Goal: Transaction & Acquisition: Purchase product/service

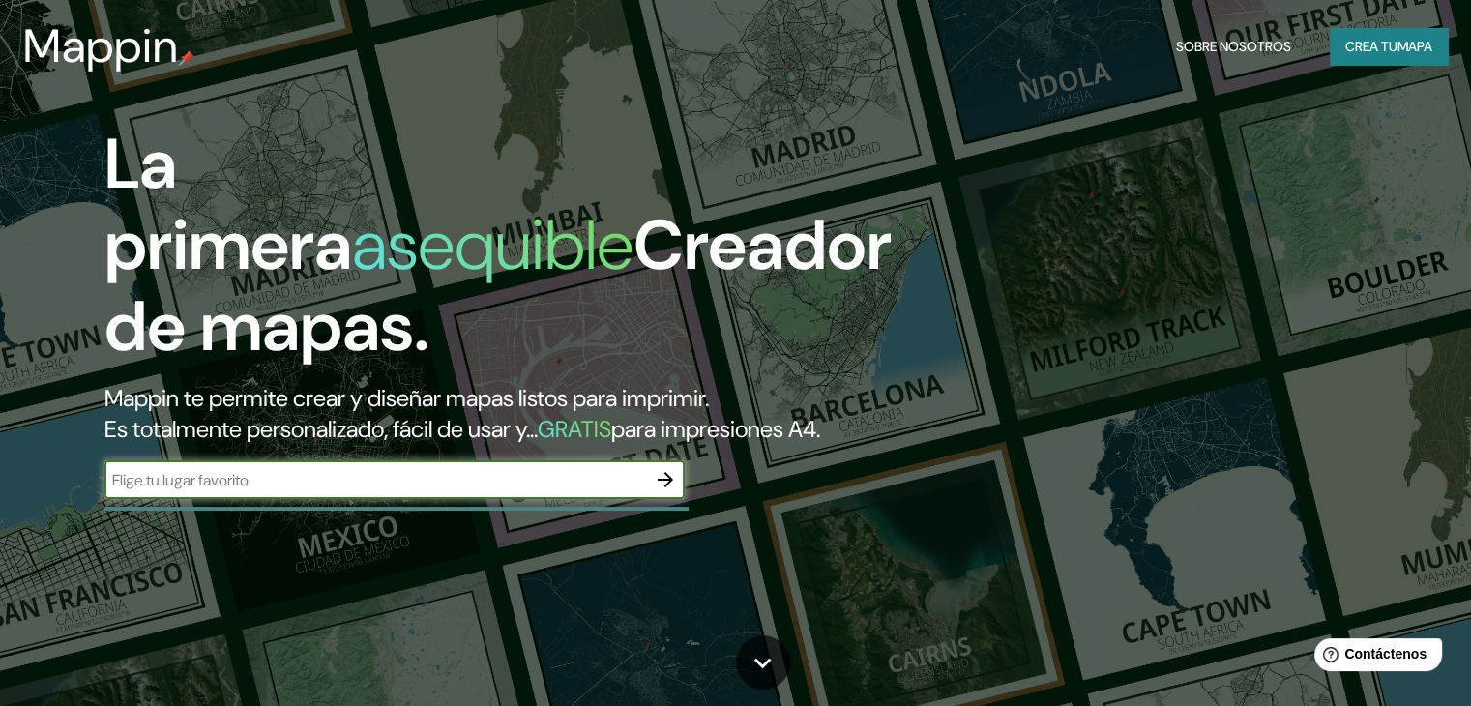
click at [489, 491] on input "text" at bounding box center [374, 480] width 541 height 22
type input "resistencia argentina"
click at [664, 491] on icon "button" at bounding box center [665, 479] width 23 height 23
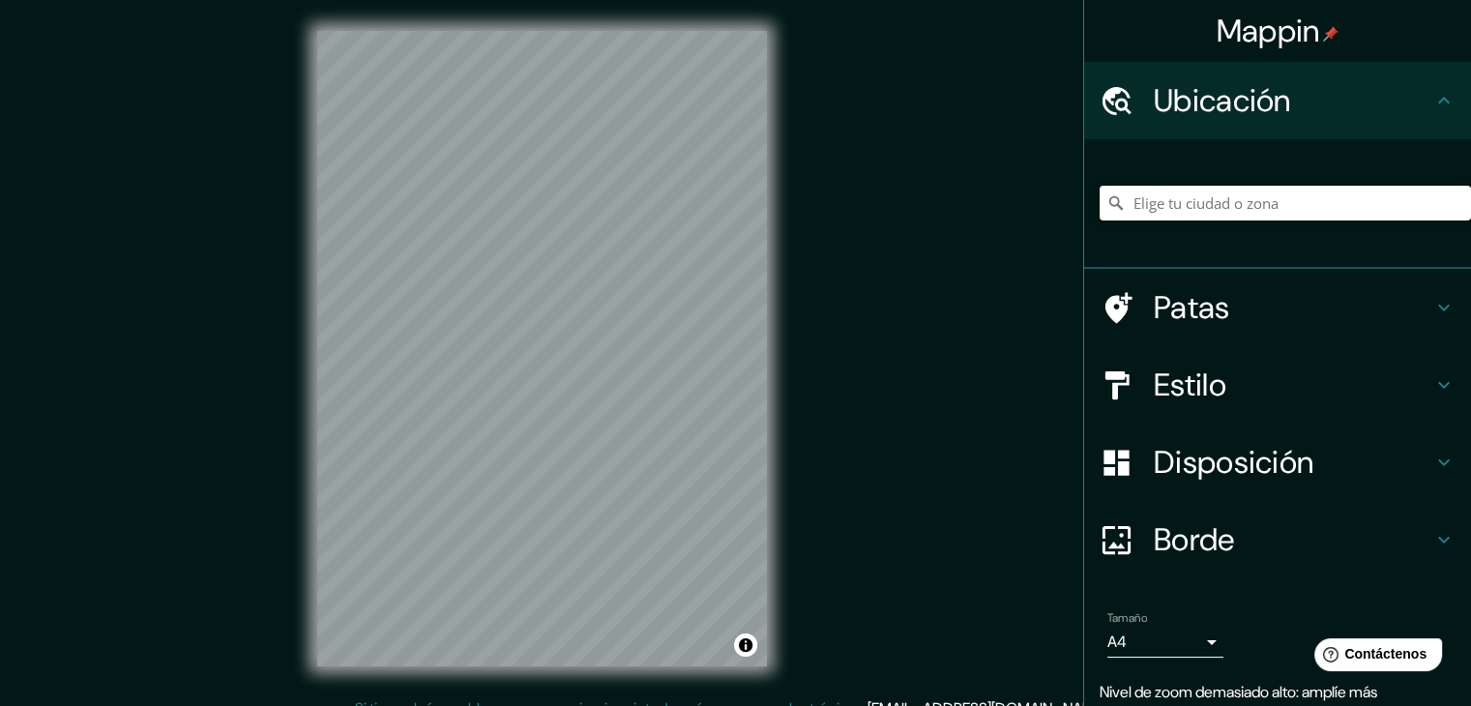
drag, startPoint x: 1377, startPoint y: 208, endPoint x: 1361, endPoint y: 201, distance: 16.9
click at [1377, 204] on input "Elige tu ciudad o zona" at bounding box center [1284, 203] width 371 height 35
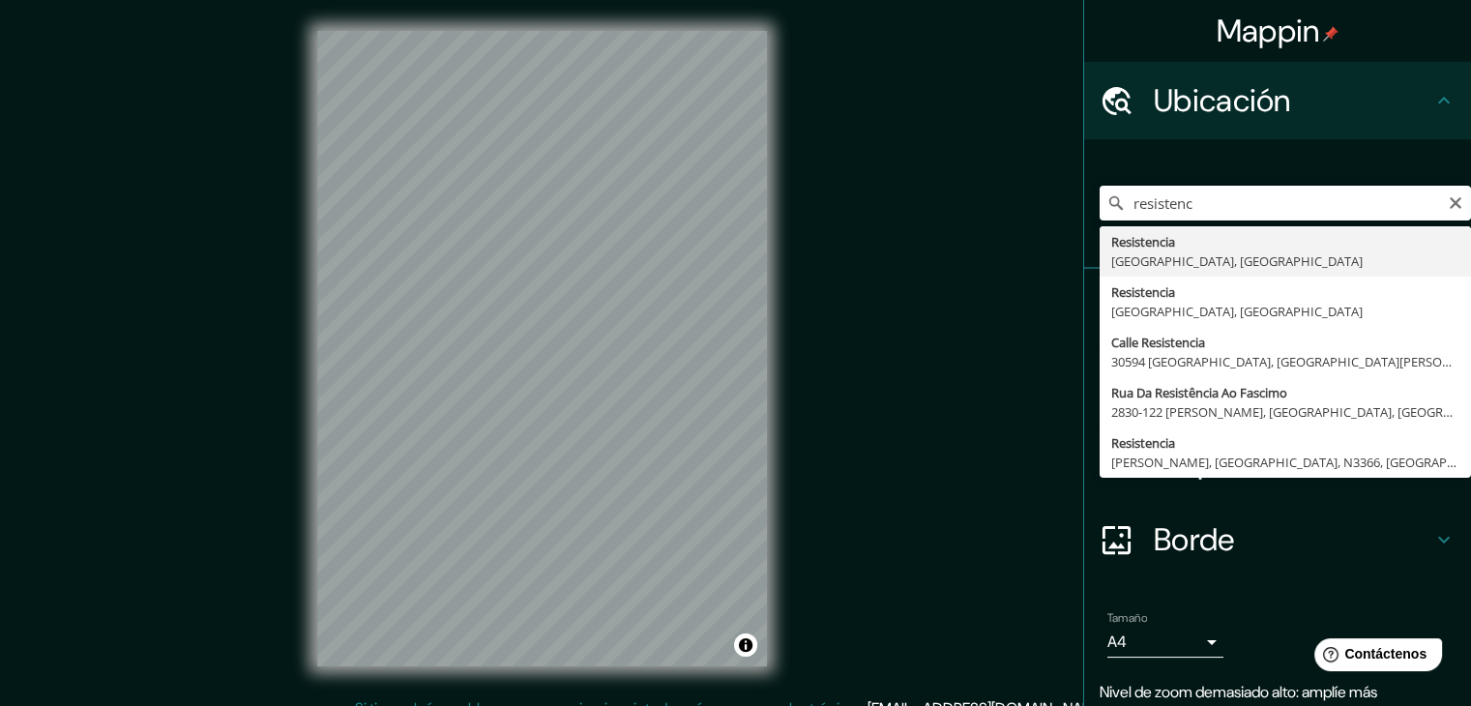
type input "Resistencia, [GEOGRAPHIC_DATA], [GEOGRAPHIC_DATA]"
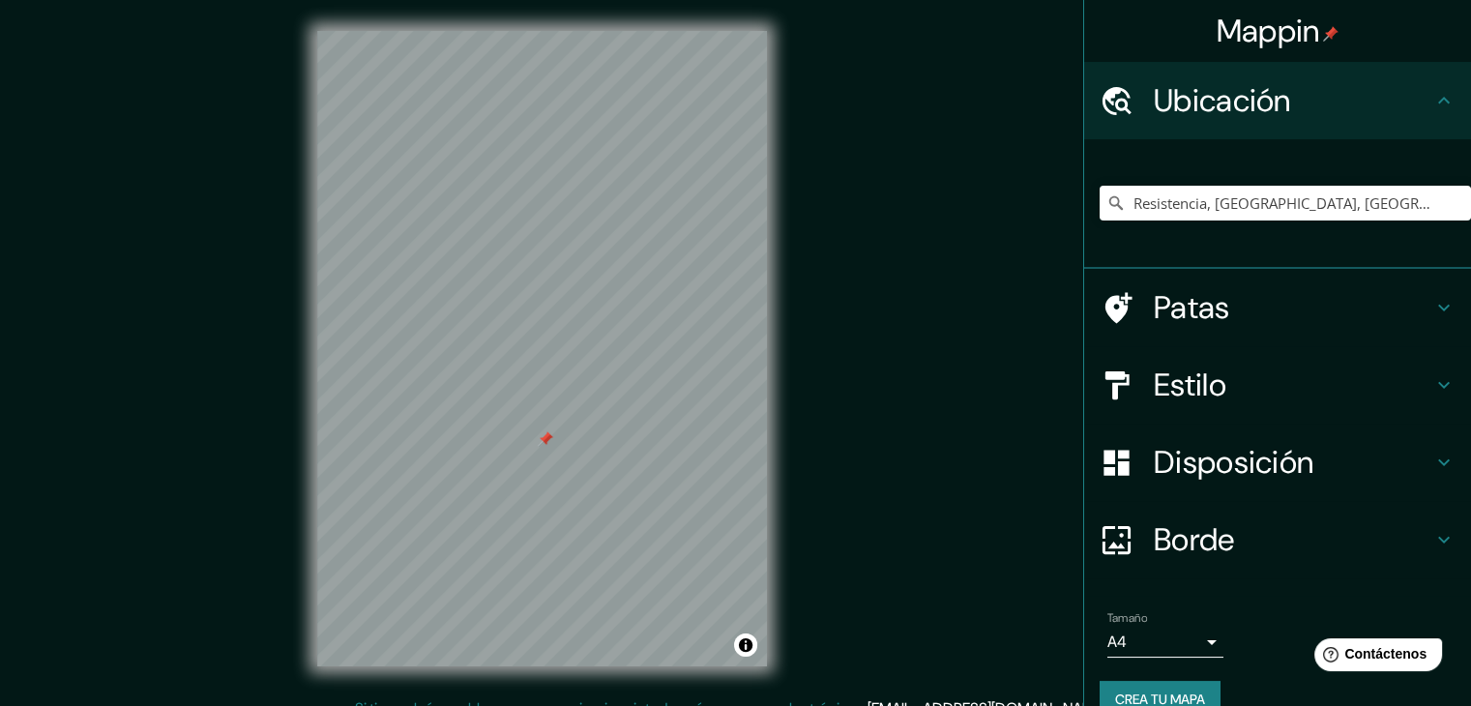
click at [546, 438] on div at bounding box center [545, 438] width 15 height 15
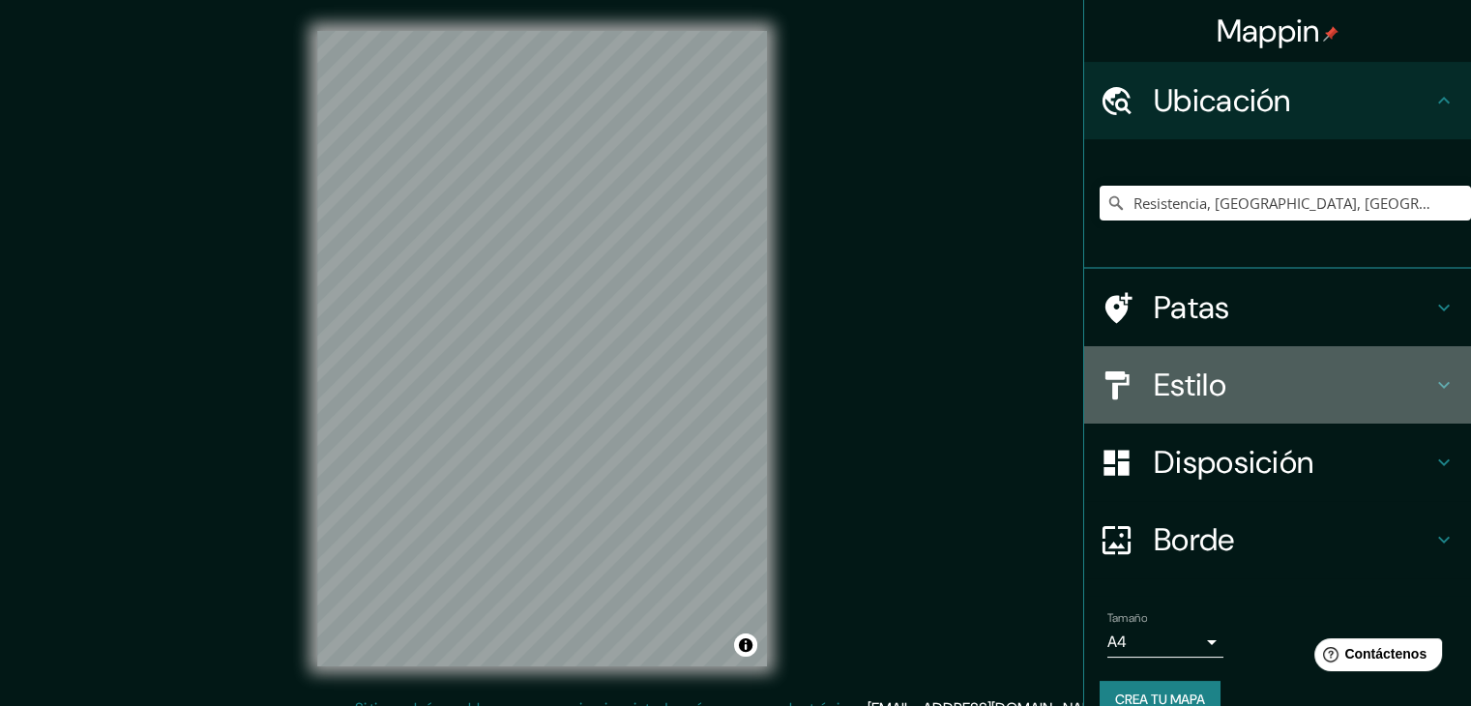
click at [1349, 386] on h4 "Estilo" at bounding box center [1293, 384] width 278 height 39
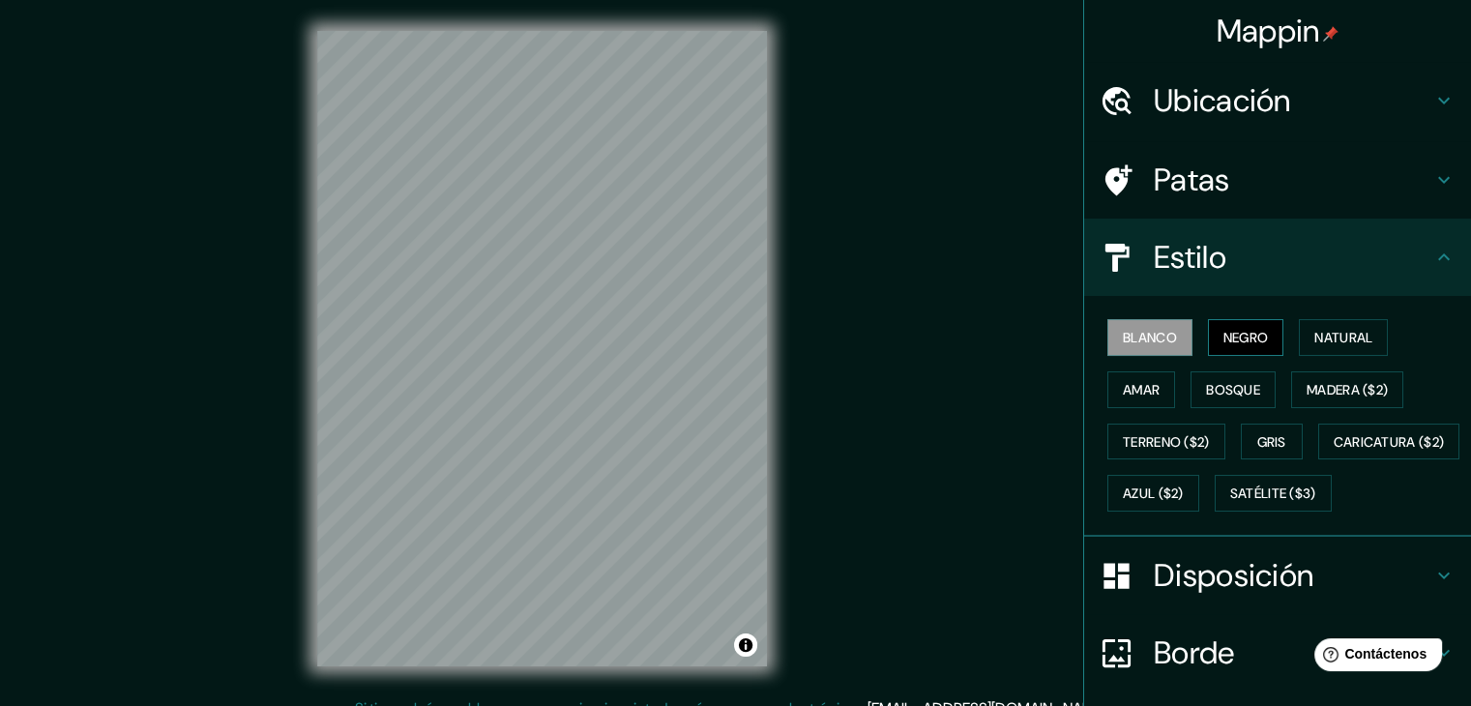
click at [1233, 337] on font "Negro" at bounding box center [1245, 337] width 45 height 17
click at [1134, 326] on font "Blanco" at bounding box center [1150, 337] width 54 height 25
click at [1299, 336] on button "Natural" at bounding box center [1343, 337] width 89 height 37
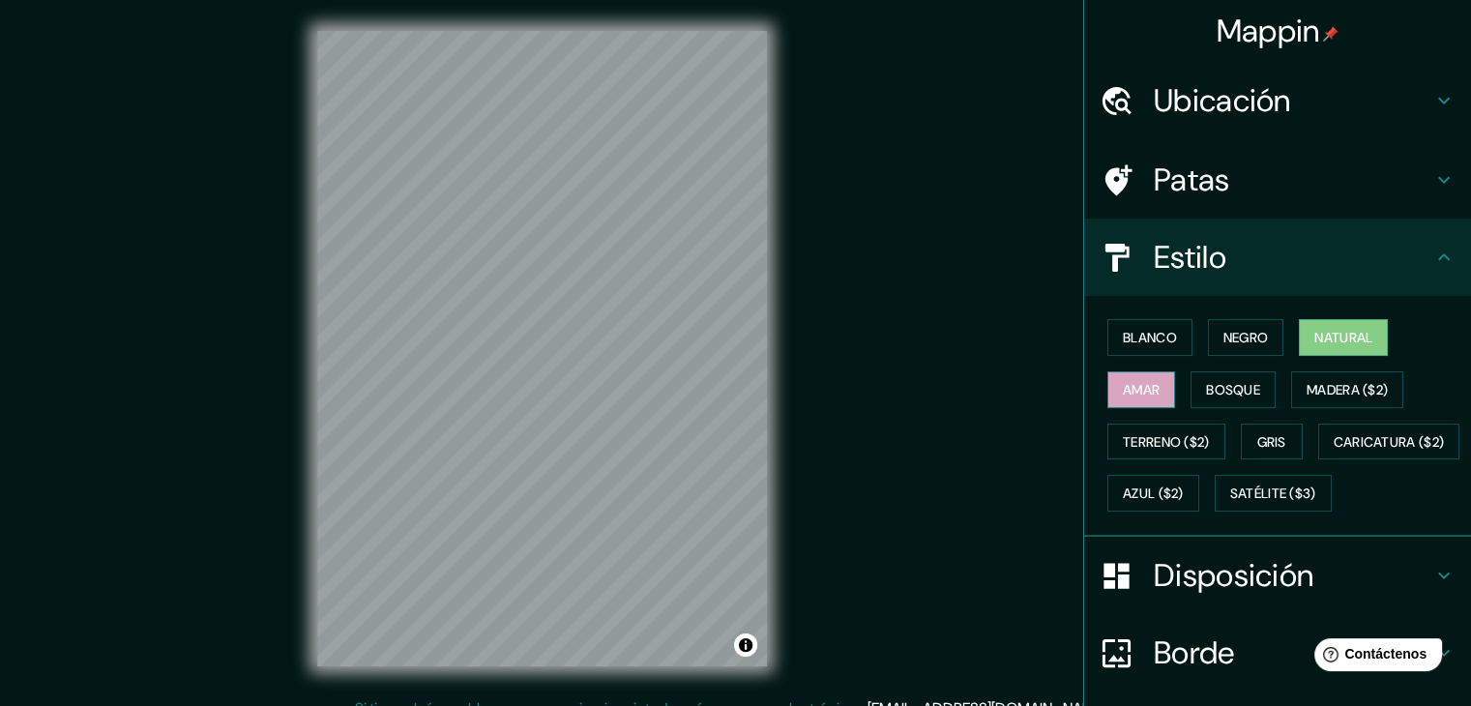
click at [1126, 401] on button "Amar" at bounding box center [1141, 389] width 68 height 37
click at [1206, 391] on font "Bosque" at bounding box center [1233, 389] width 54 height 17
click at [1361, 338] on font "Natural" at bounding box center [1343, 337] width 58 height 17
click at [1338, 395] on font "Madera ($2)" at bounding box center [1346, 389] width 81 height 17
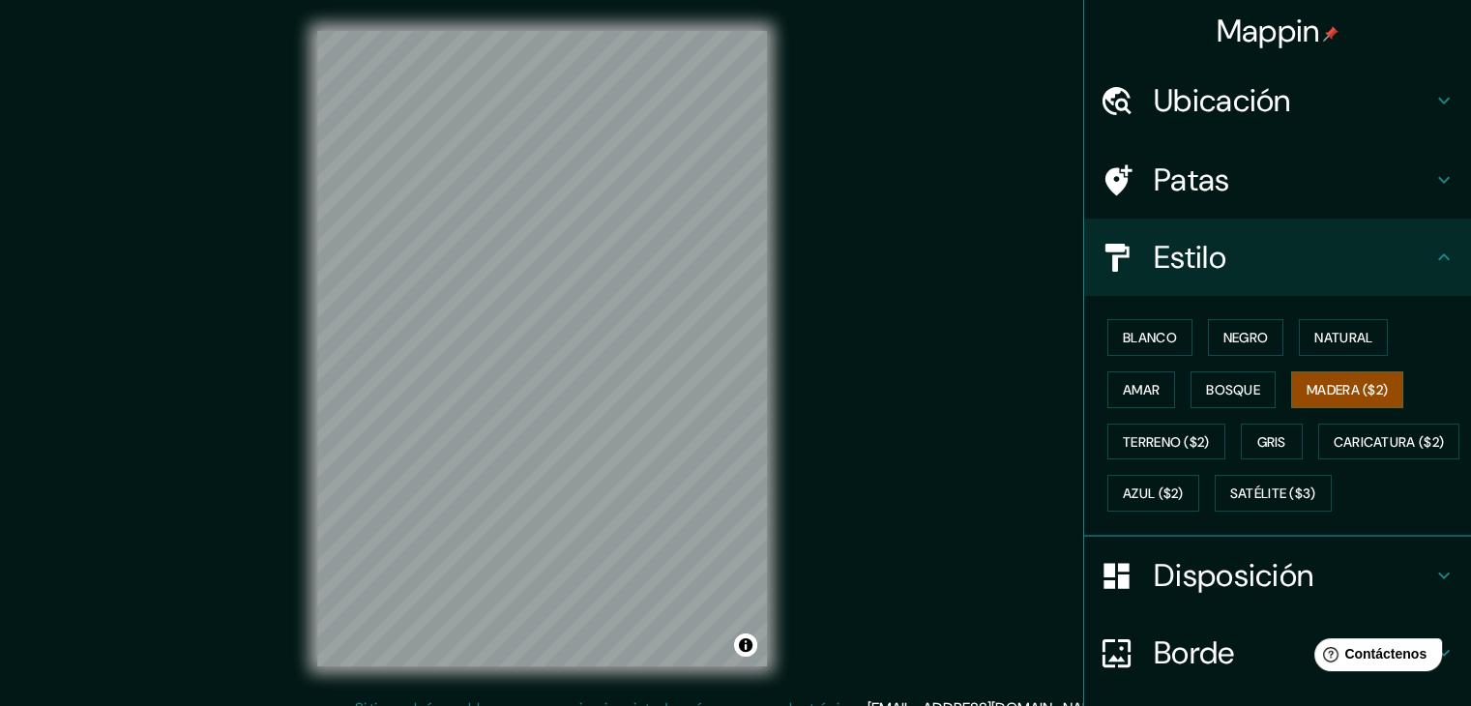
click at [1173, 457] on div "Blanco Negro Natural Amar Bosque Madera ($2) Terreno ($2) Gris Caricatura ($2) …" at bounding box center [1284, 415] width 371 height 208
click at [1173, 451] on font "Terreno ($2)" at bounding box center [1166, 441] width 87 height 25
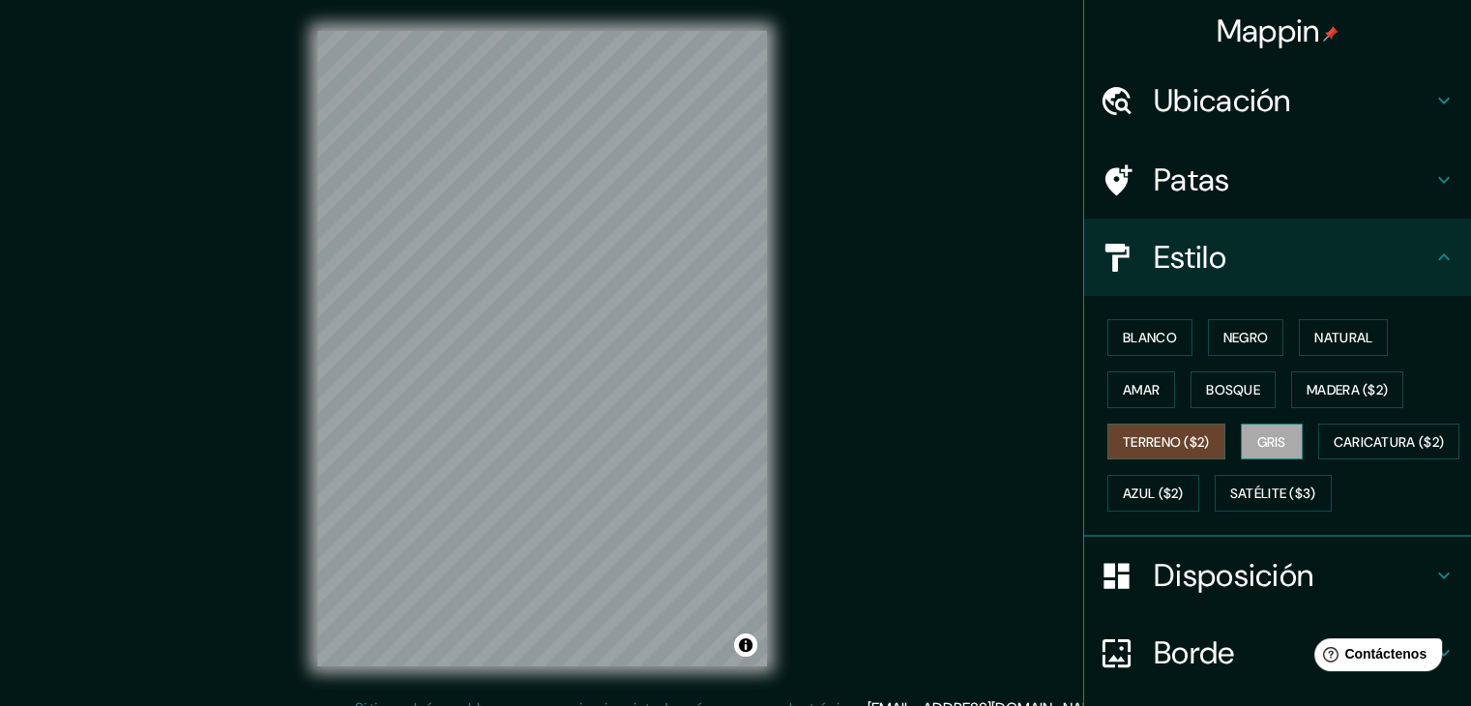
click at [1261, 453] on button "Gris" at bounding box center [1272, 442] width 62 height 37
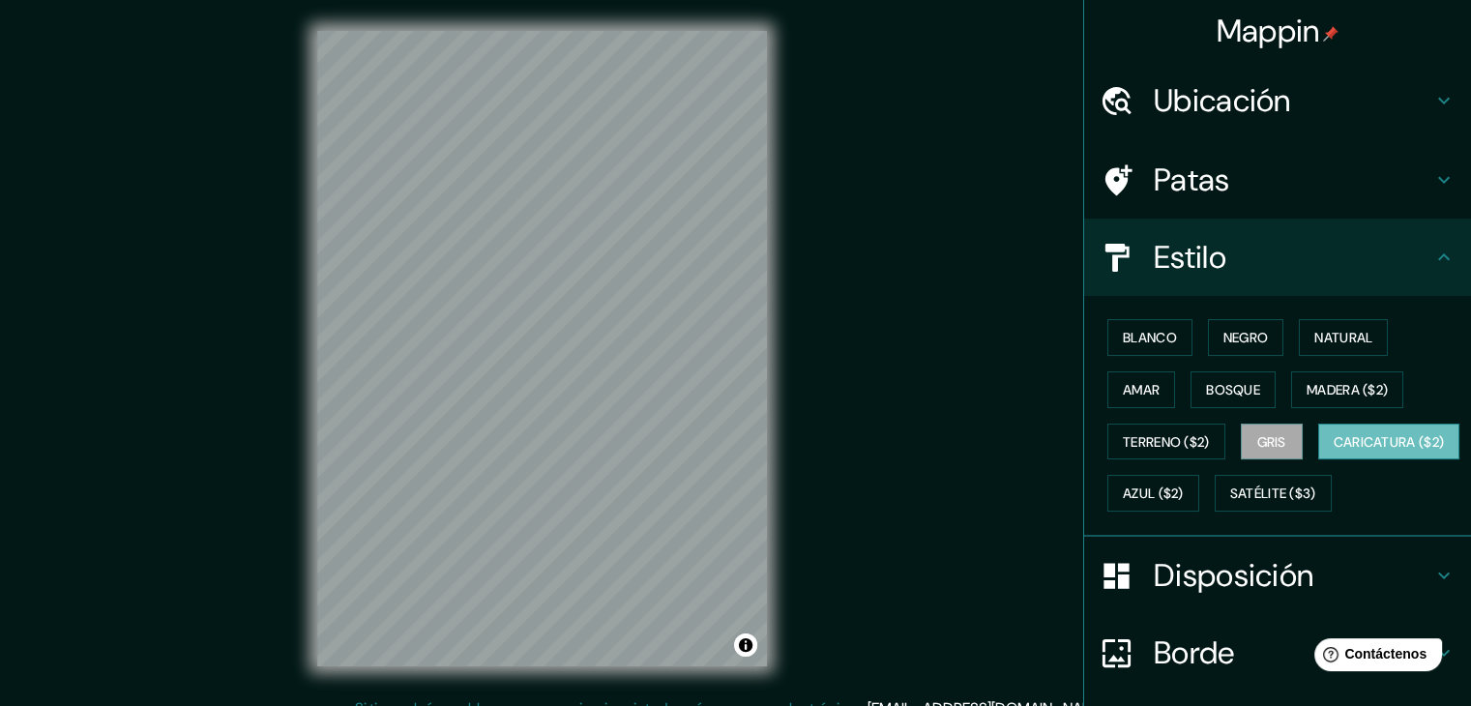
click at [1333, 451] on font "Caricatura ($2)" at bounding box center [1388, 441] width 111 height 17
click at [1230, 506] on font "Satélite ($3)" at bounding box center [1273, 493] width 86 height 25
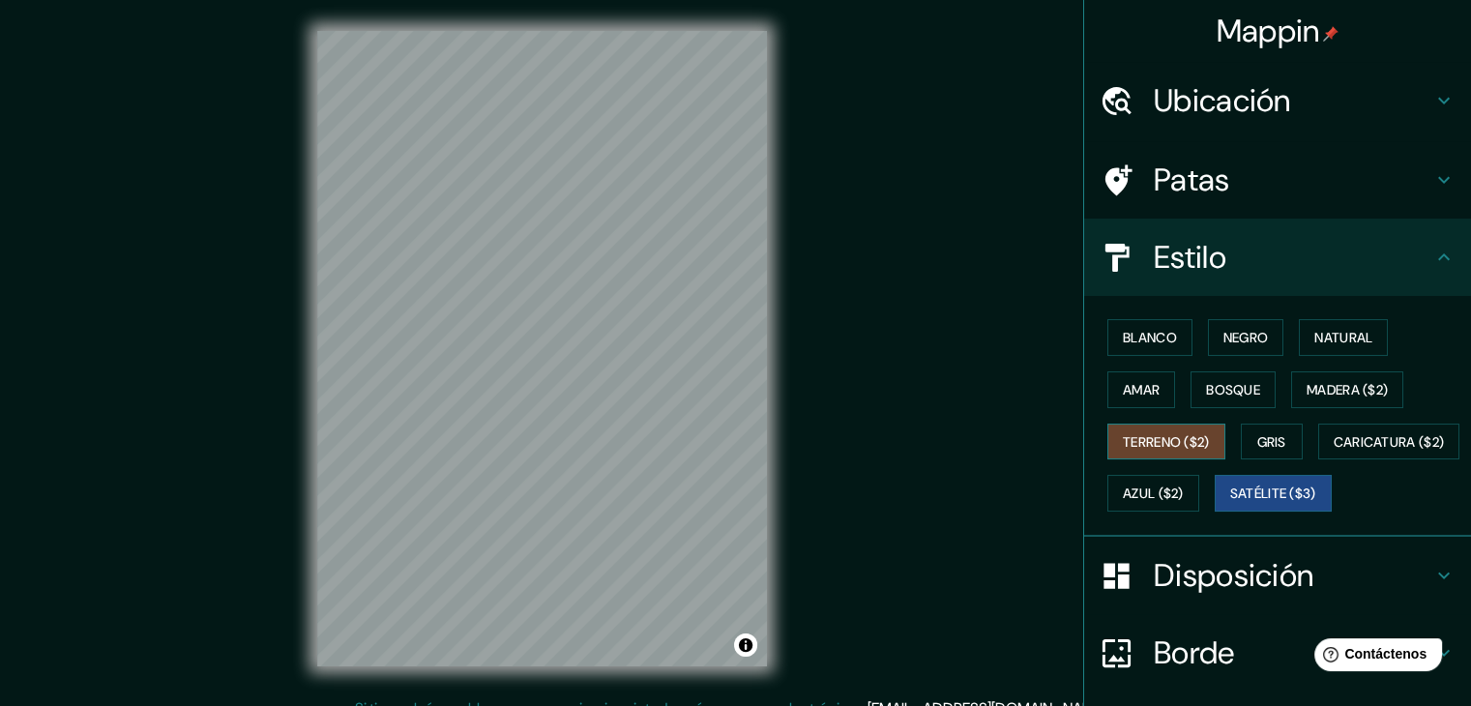
click at [1107, 429] on button "Terreno ($2)" at bounding box center [1166, 442] width 118 height 37
click at [1348, 326] on font "Natural" at bounding box center [1343, 337] width 58 height 25
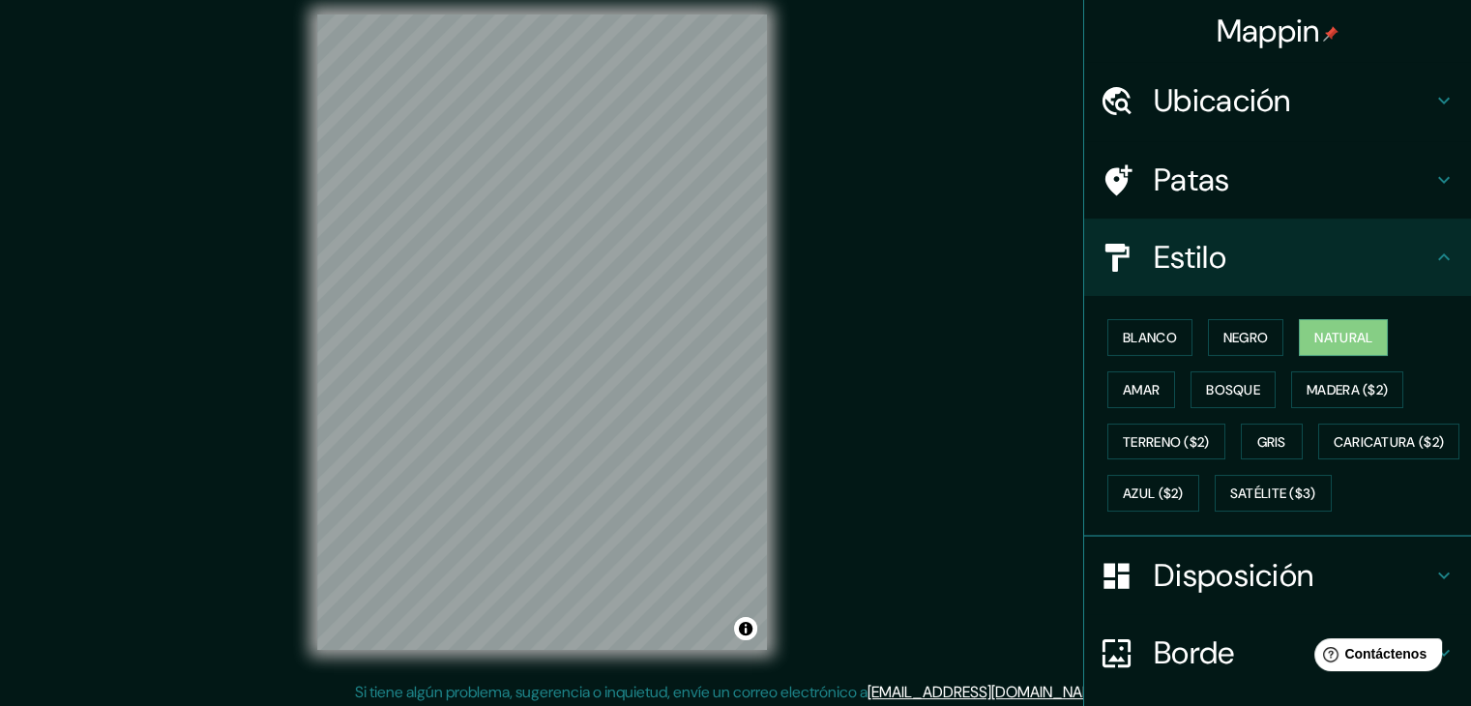
scroll to position [22, 0]
